Goal: Task Accomplishment & Management: Use online tool/utility

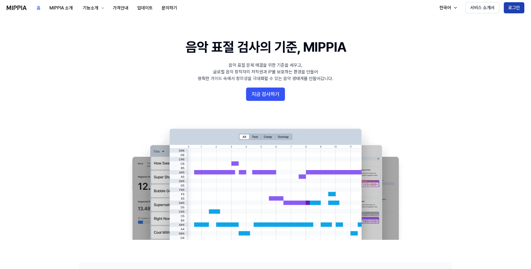
click at [521, 7] on button "로그인" at bounding box center [514, 7] width 21 height 11
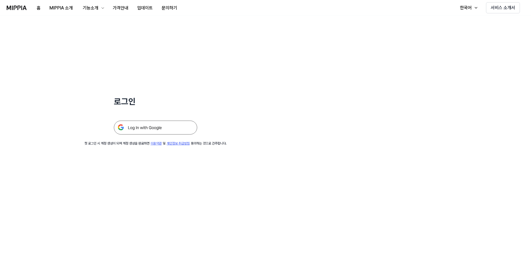
click at [170, 126] on img at bounding box center [155, 128] width 83 height 14
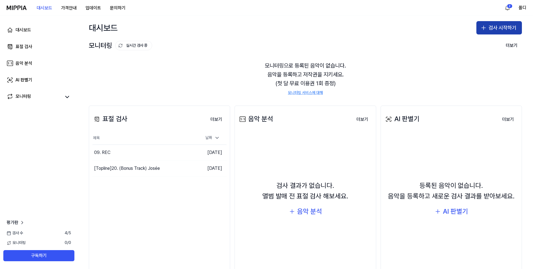
click at [491, 30] on button "검사 시작하기" at bounding box center [500, 27] width 46 height 13
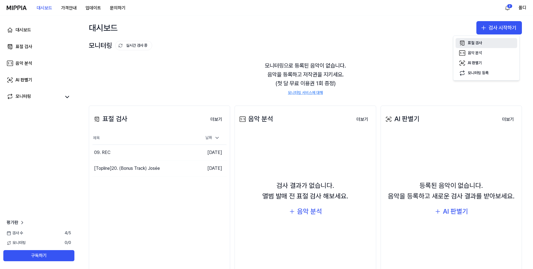
click at [483, 44] on button "표절 검사" at bounding box center [487, 43] width 62 height 10
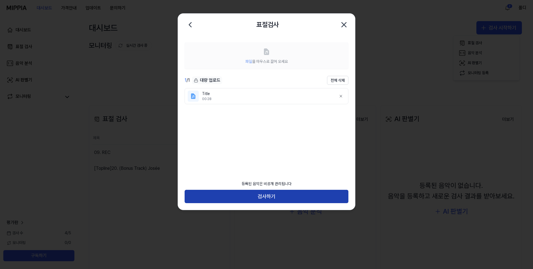
click at [267, 195] on button "검사하기" at bounding box center [267, 196] width 164 height 13
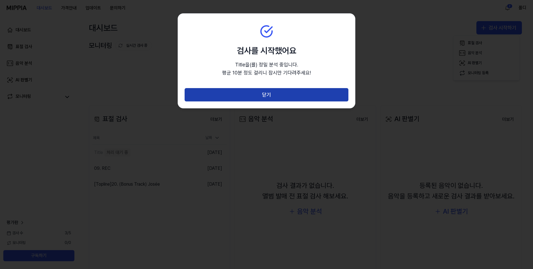
click at [270, 96] on button "닫기" at bounding box center [267, 94] width 164 height 13
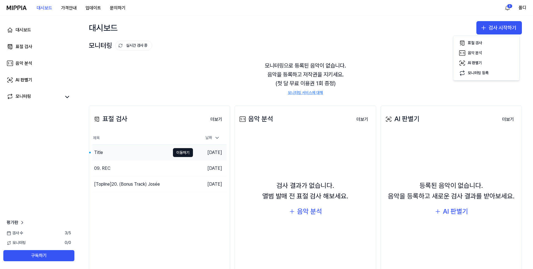
click at [116, 154] on div "Title" at bounding box center [131, 153] width 78 height 16
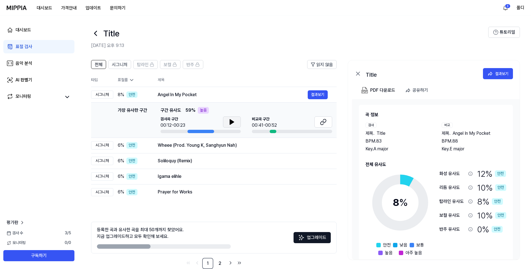
click at [235, 121] on icon at bounding box center [232, 122] width 7 height 7
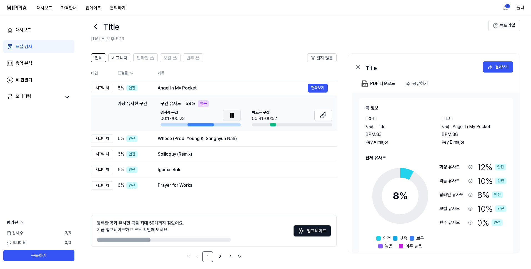
scroll to position [11, 0]
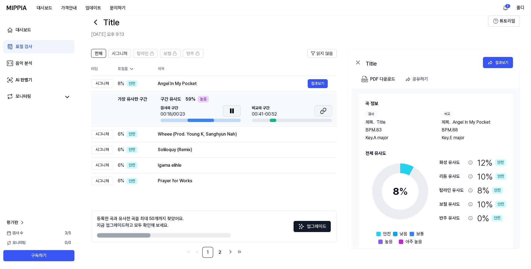
click at [323, 110] on icon at bounding box center [321, 112] width 3 height 4
click at [229, 108] on icon at bounding box center [232, 110] width 7 height 7
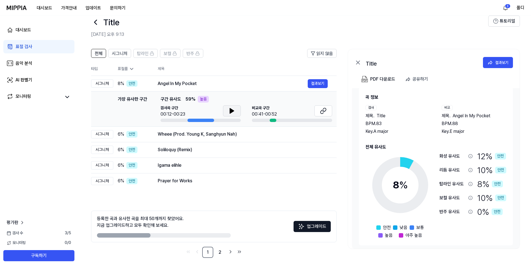
scroll to position [9, 0]
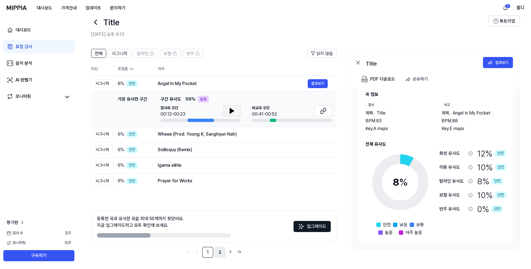
click at [218, 253] on link "2" at bounding box center [219, 252] width 11 height 11
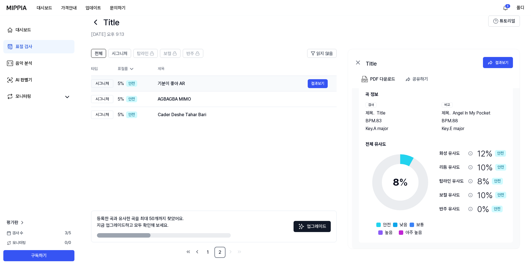
click at [167, 87] on div "기분이 좋아 AR 결과보기" at bounding box center [243, 83] width 170 height 9
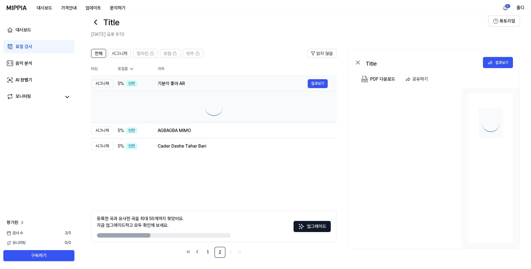
scroll to position [0, 0]
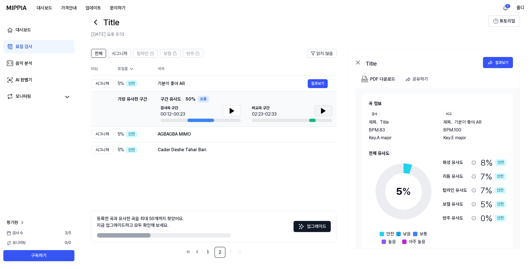
click at [320, 114] on button at bounding box center [323, 110] width 18 height 11
click at [319, 112] on button at bounding box center [323, 110] width 18 height 11
click at [206, 250] on link "1" at bounding box center [207, 252] width 11 height 11
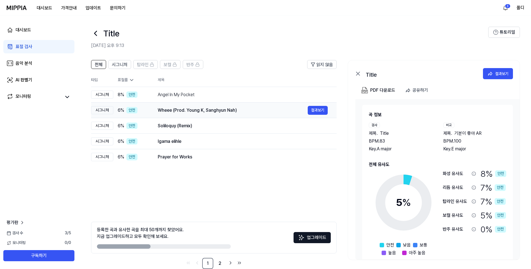
click at [197, 111] on div "Wheee (Prod. Young K, Sanghyun Nah)" at bounding box center [233, 110] width 150 height 7
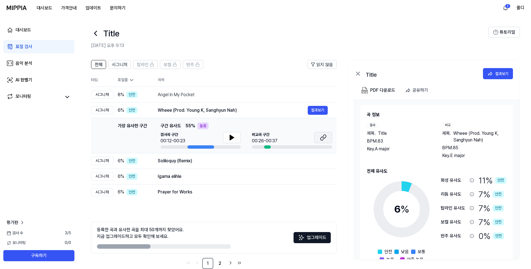
click at [325, 138] on icon at bounding box center [324, 137] width 3 height 4
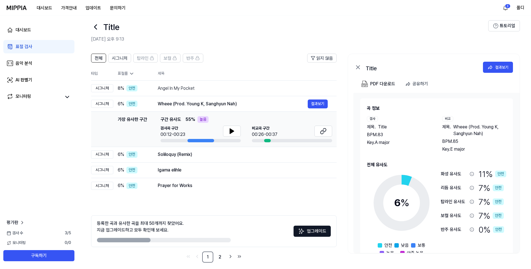
scroll to position [11, 0]
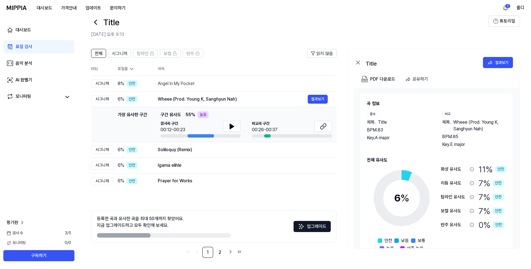
click at [96, 23] on icon at bounding box center [95, 22] width 9 height 9
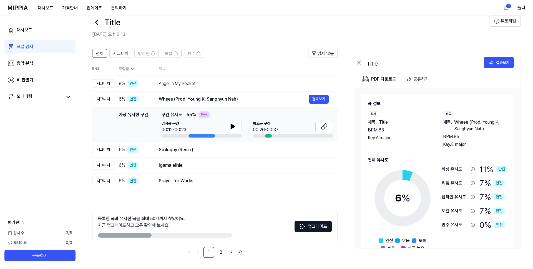
scroll to position [0, 0]
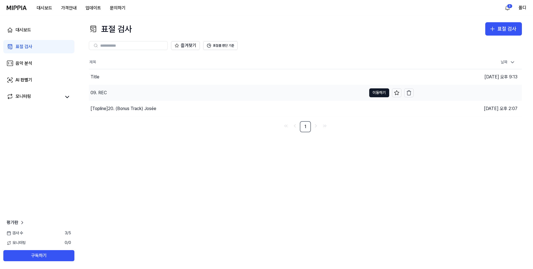
click at [105, 98] on div "09. REC" at bounding box center [228, 93] width 278 height 16
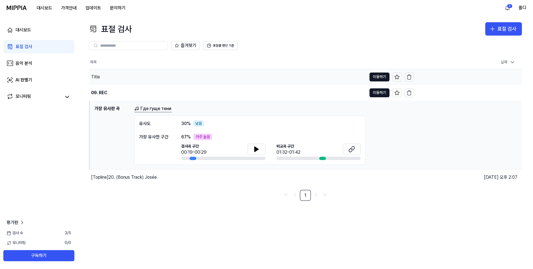
click at [109, 79] on div "Title" at bounding box center [227, 77] width 277 height 16
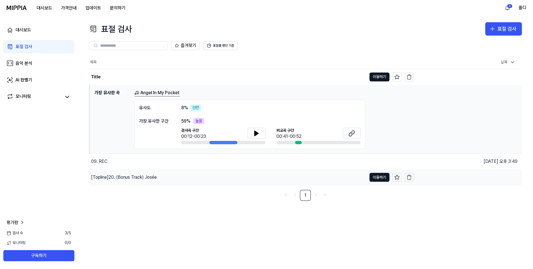
click at [136, 173] on div "[Topline] 20. (Bonus Track) Josée" at bounding box center [227, 177] width 277 height 16
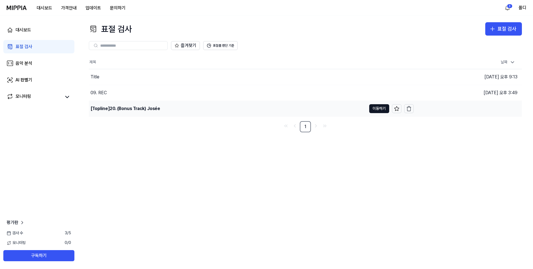
click at [151, 106] on div "[Topline] 20. (Bonus Track) Josée" at bounding box center [126, 108] width 70 height 7
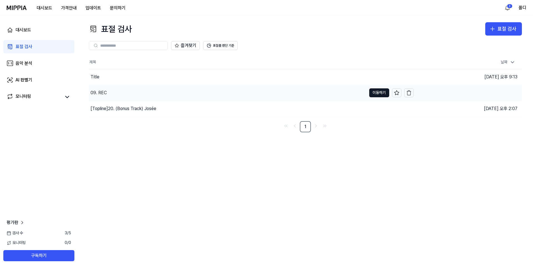
click at [127, 87] on div "09. REC" at bounding box center [228, 93] width 278 height 16
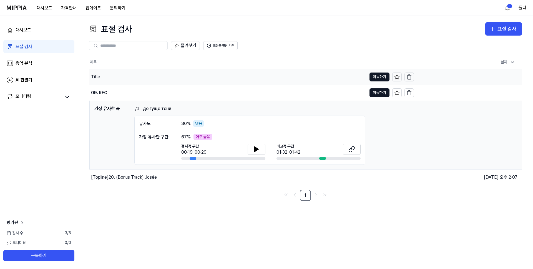
click at [140, 77] on div "Title" at bounding box center [227, 77] width 277 height 16
